Goal: Obtain resource: Download file/media

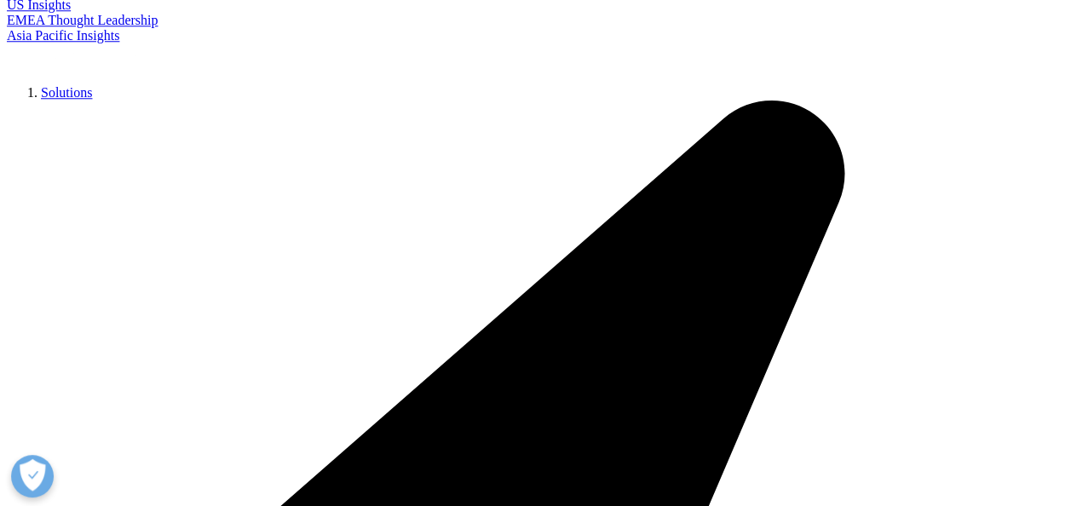
scroll to position [842, 0]
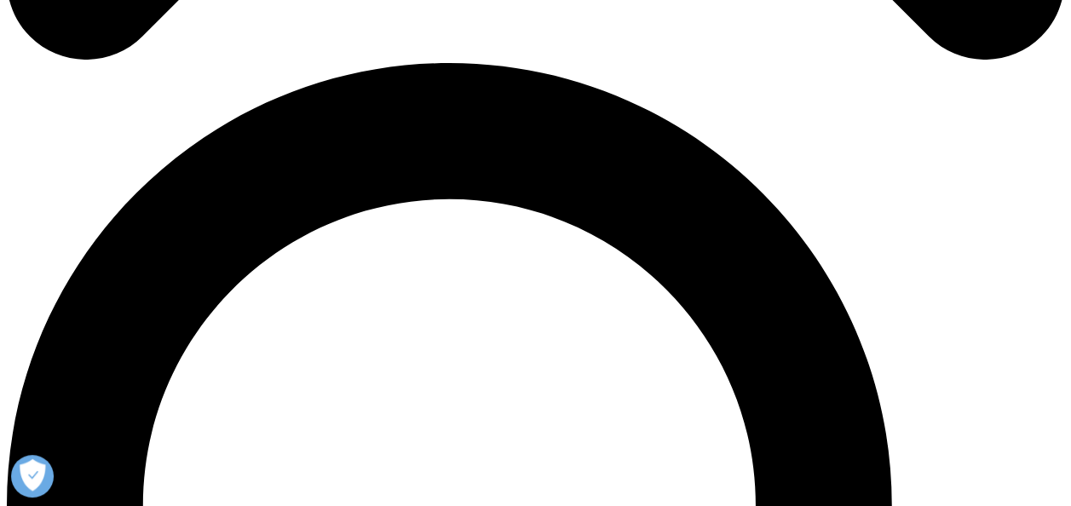
scroll to position [767, 0]
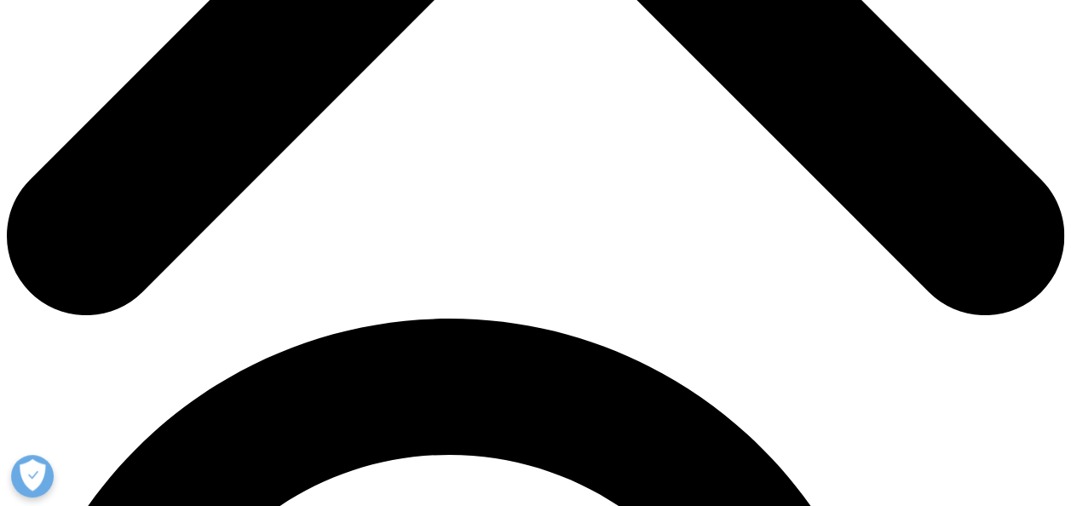
drag, startPoint x: 539, startPoint y: 192, endPoint x: 753, endPoint y: 337, distance: 258.7
copy p "Formulary controls such as prior authorizations and step therapy are increasing…"
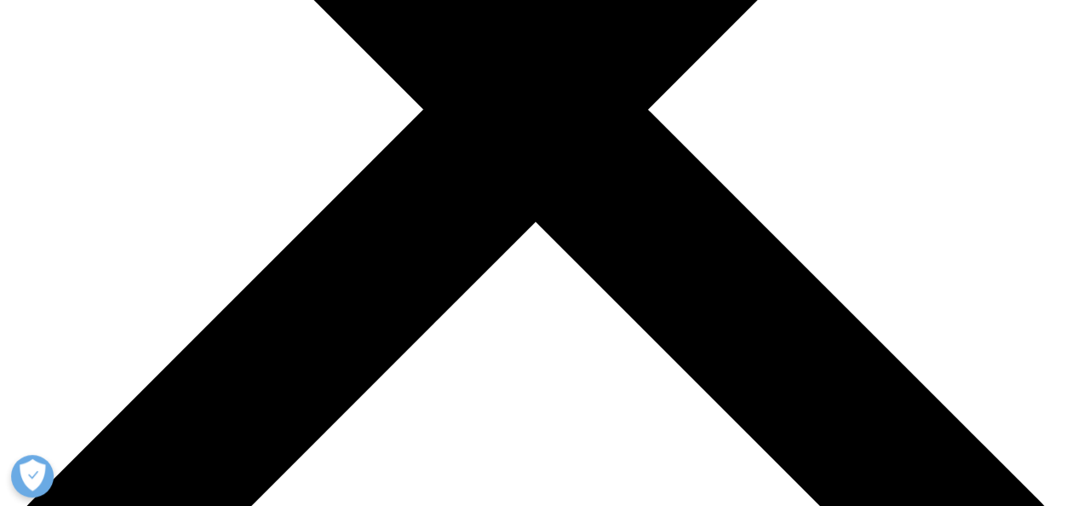
scroll to position [341, 0]
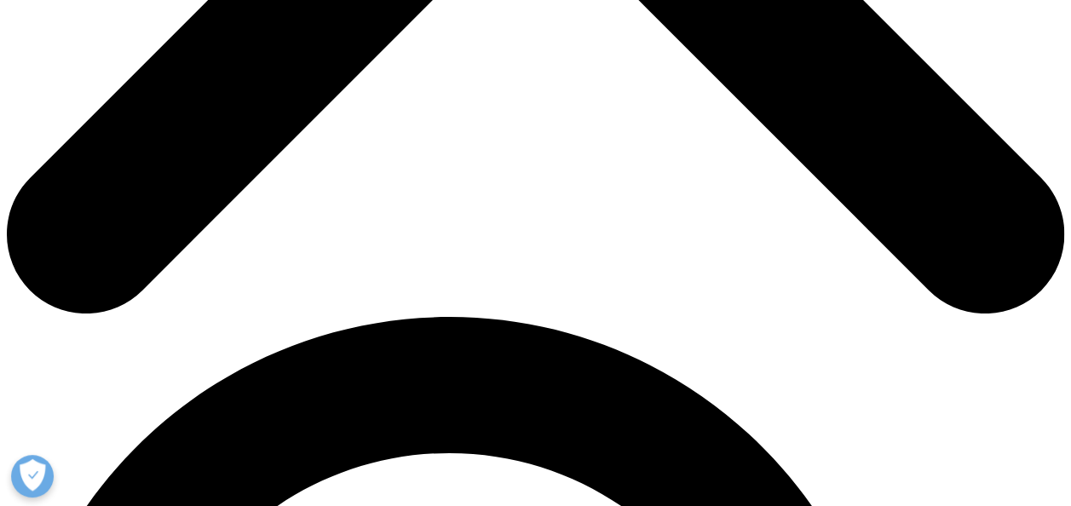
scroll to position [850, 0]
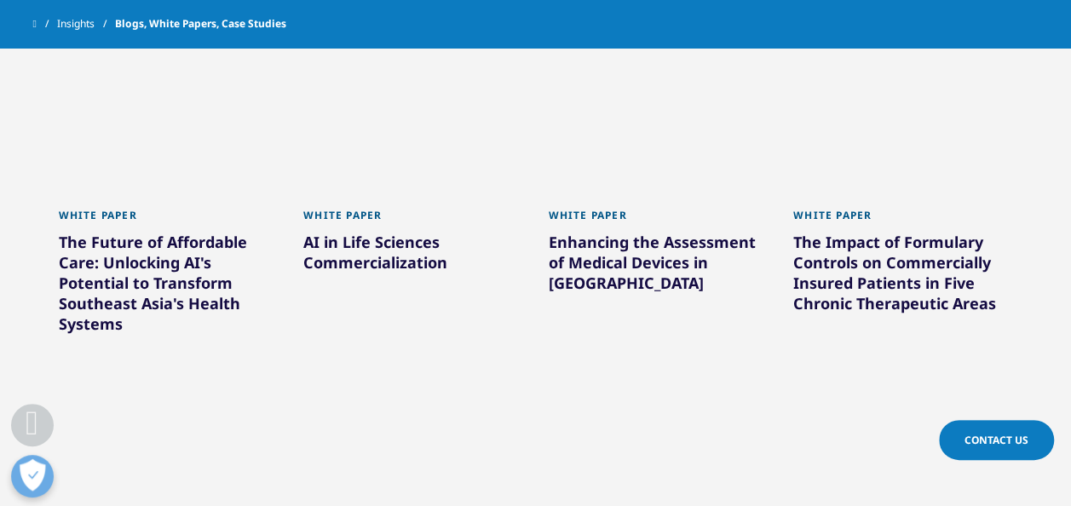
click at [353, 246] on div "AI in Life Sciences Commercialization" at bounding box center [413, 256] width 220 height 48
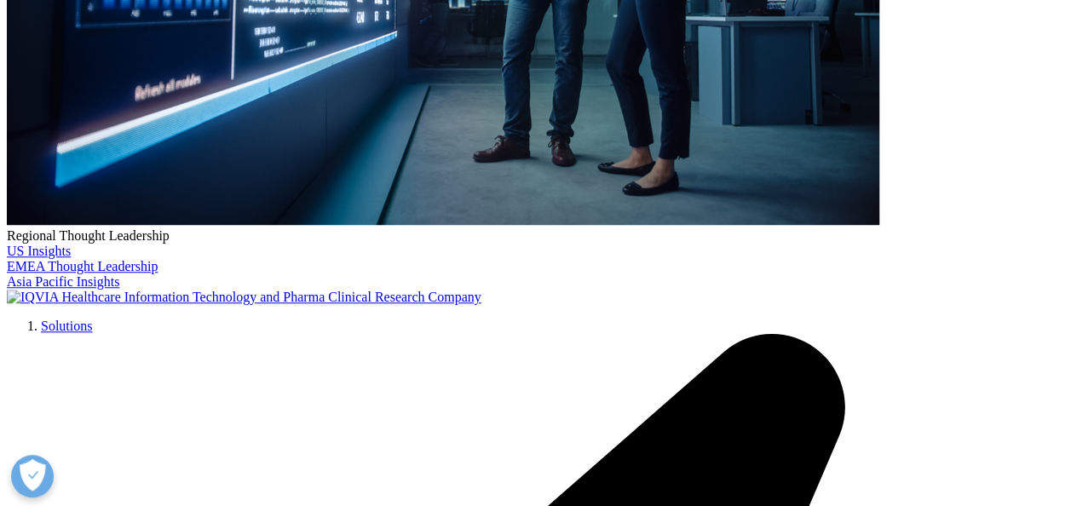
scroll to position [596, 0]
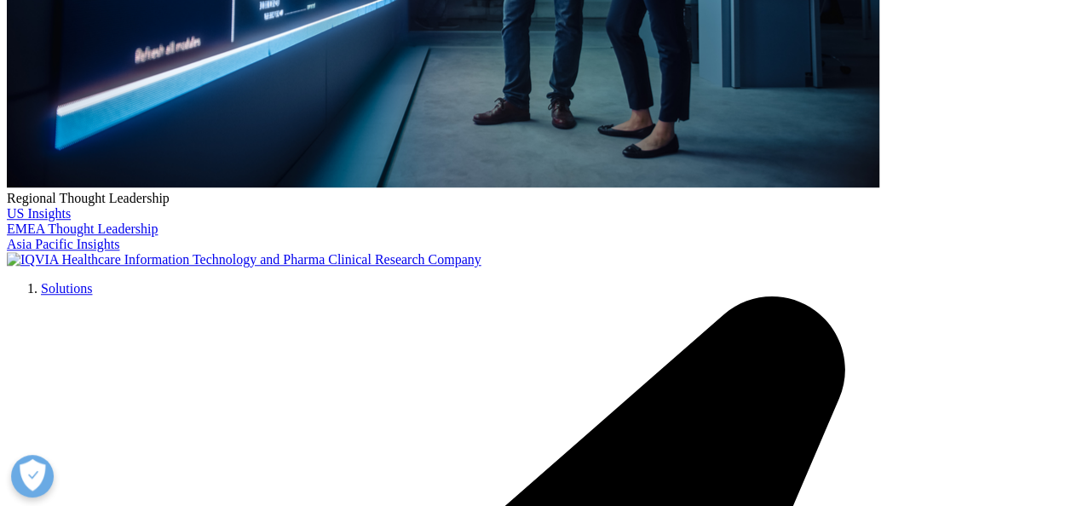
drag, startPoint x: 542, startPoint y: 186, endPoint x: 703, endPoint y: 354, distance: 233.2
copy div "Artificial intelligence (AI) is no longer experimental, it’s essential to comme…"
